Goal: Task Accomplishment & Management: Use online tool/utility

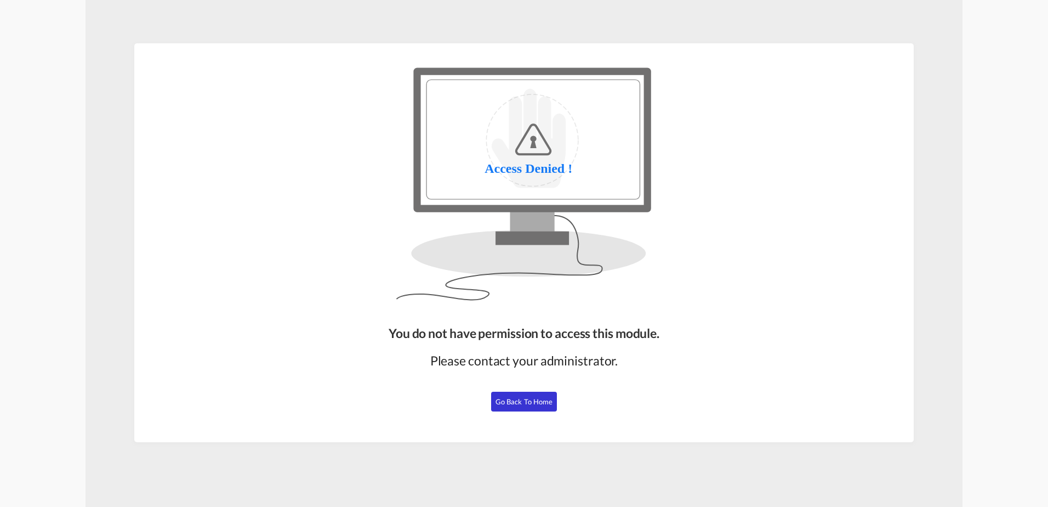
click at [543, 401] on span "Go Back to Home" at bounding box center [525, 401] width 58 height 9
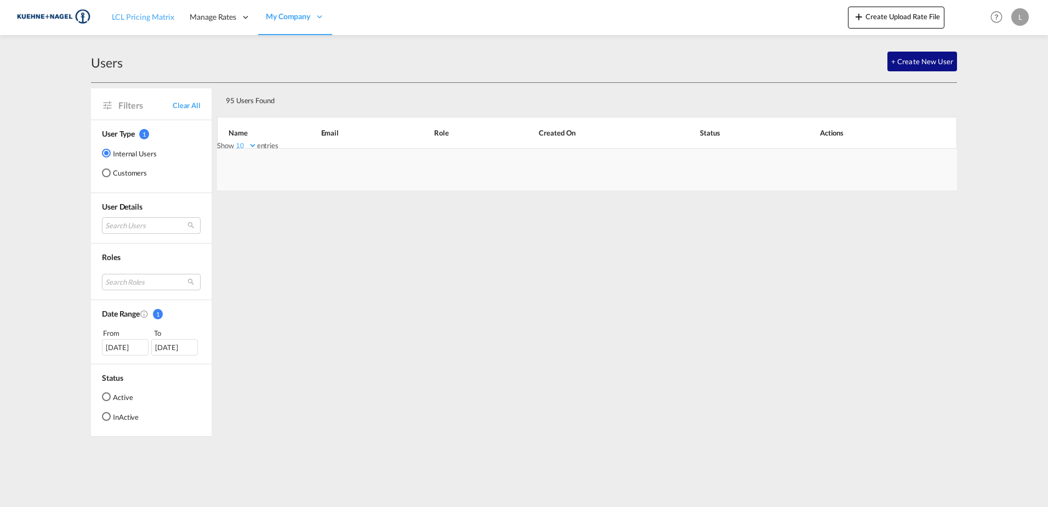
click at [158, 19] on span "LCL Pricing Matrix" at bounding box center [143, 16] width 63 height 9
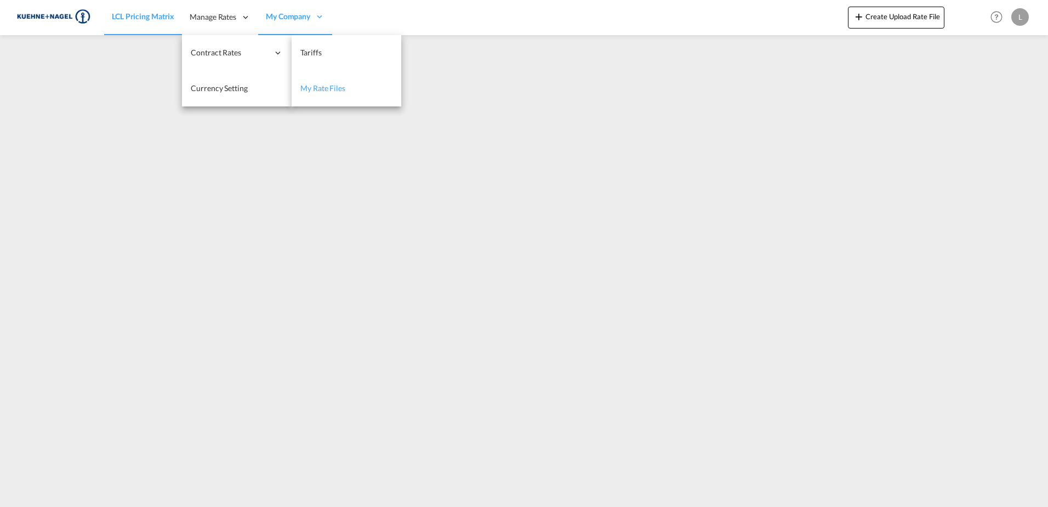
click at [316, 81] on link "My Rate Files" at bounding box center [347, 89] width 110 height 36
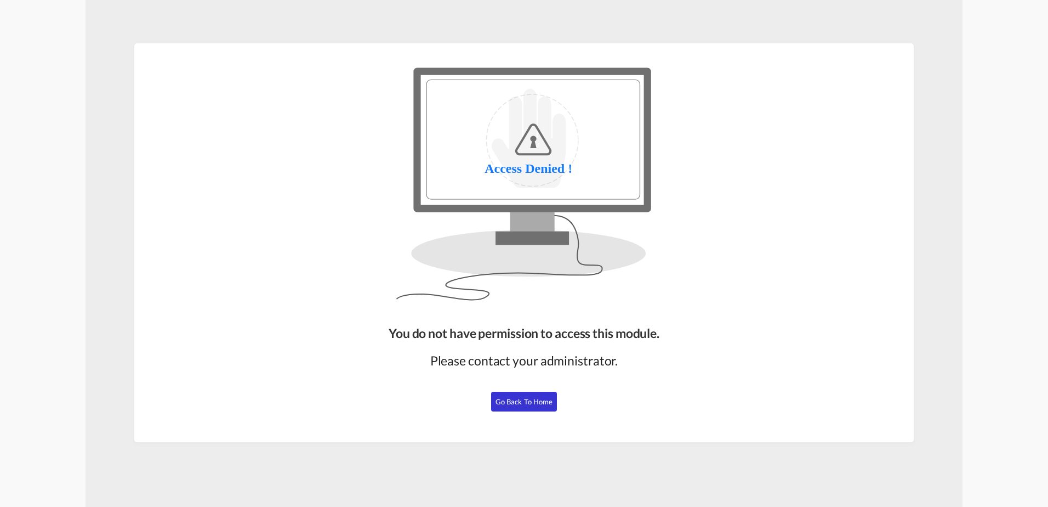
click at [536, 403] on span "Go Back to Home" at bounding box center [525, 401] width 58 height 9
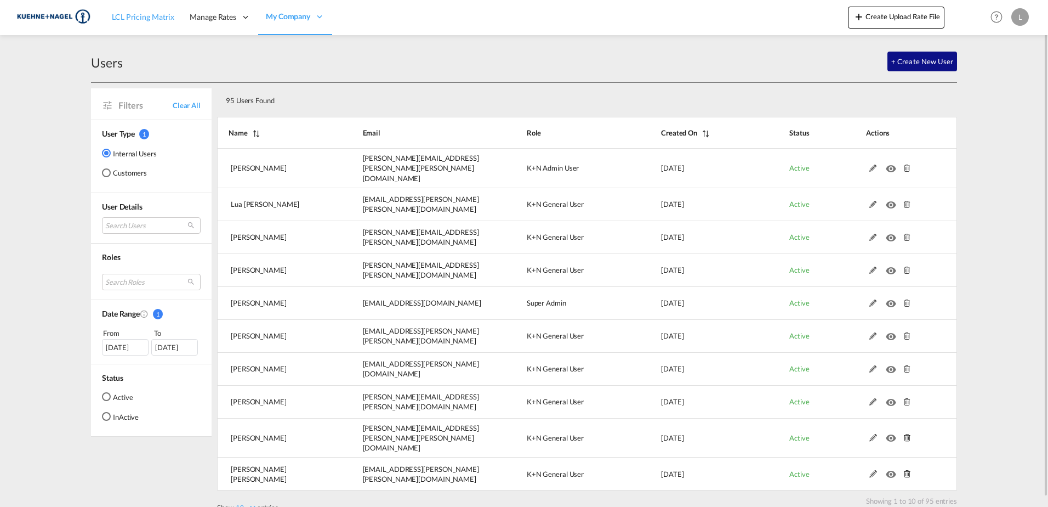
click at [137, 21] on span "LCL Pricing Matrix" at bounding box center [143, 16] width 63 height 9
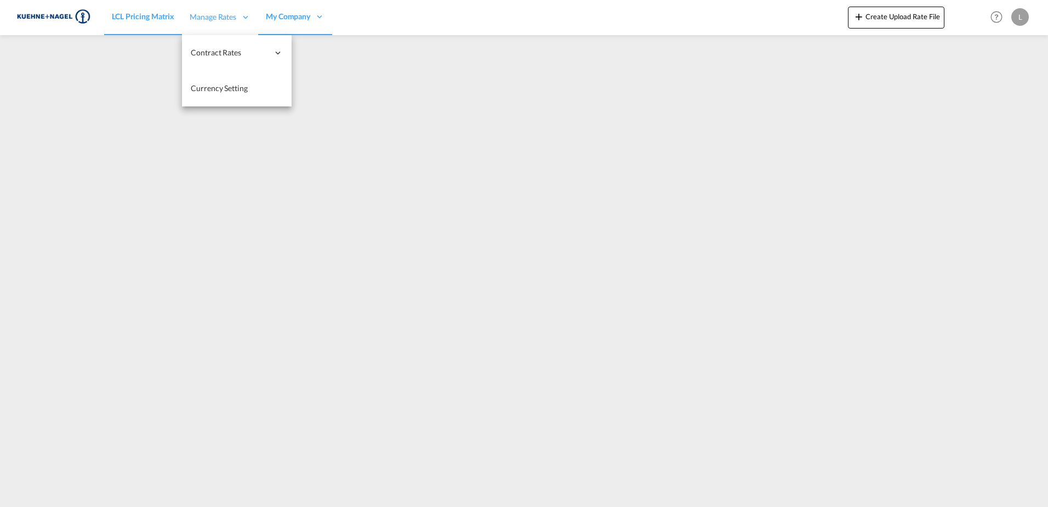
click at [197, 30] on div "Manage Rates" at bounding box center [220, 17] width 76 height 36
click at [322, 92] on span "My Rate Files" at bounding box center [323, 87] width 45 height 9
